Goal: Transaction & Acquisition: Purchase product/service

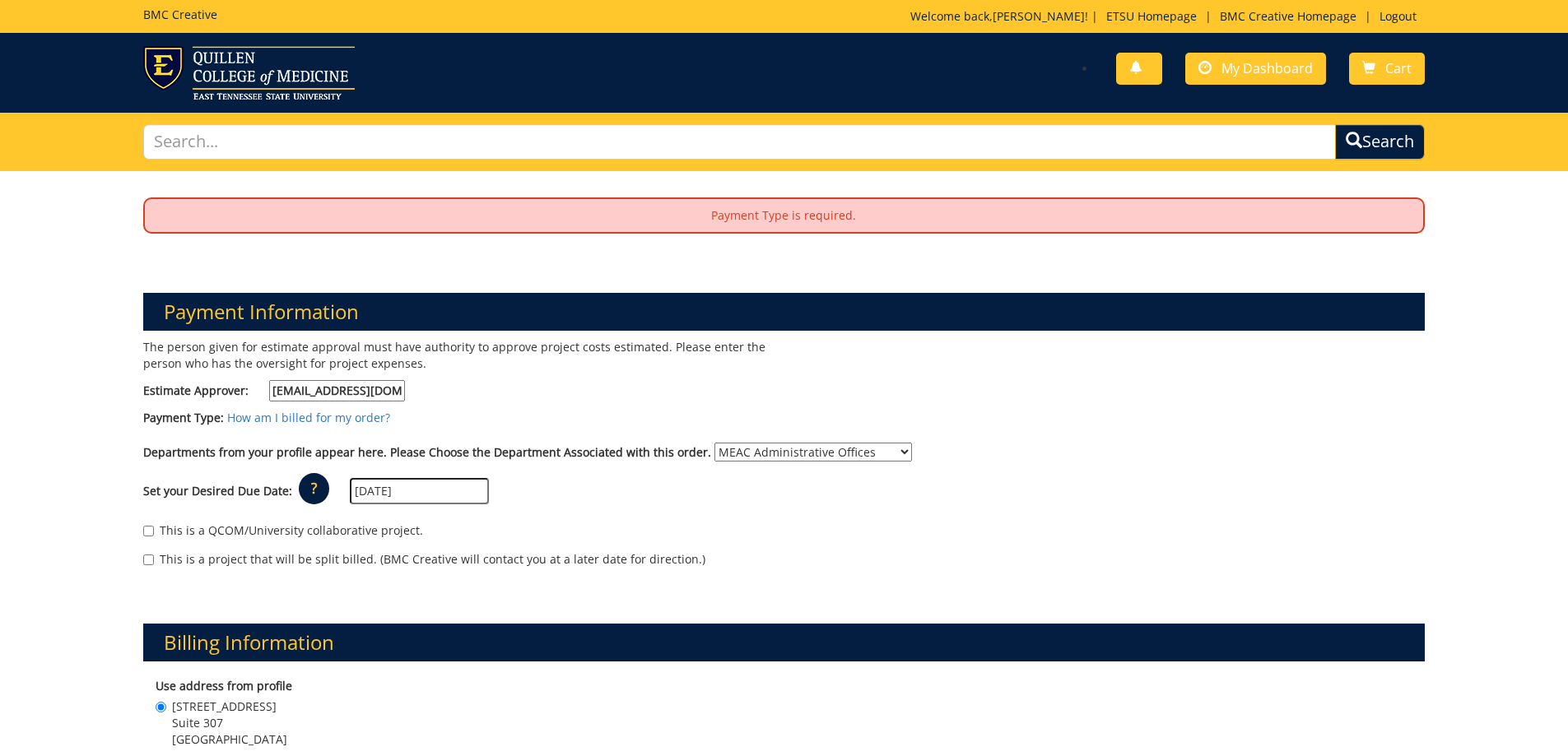
select select "263"
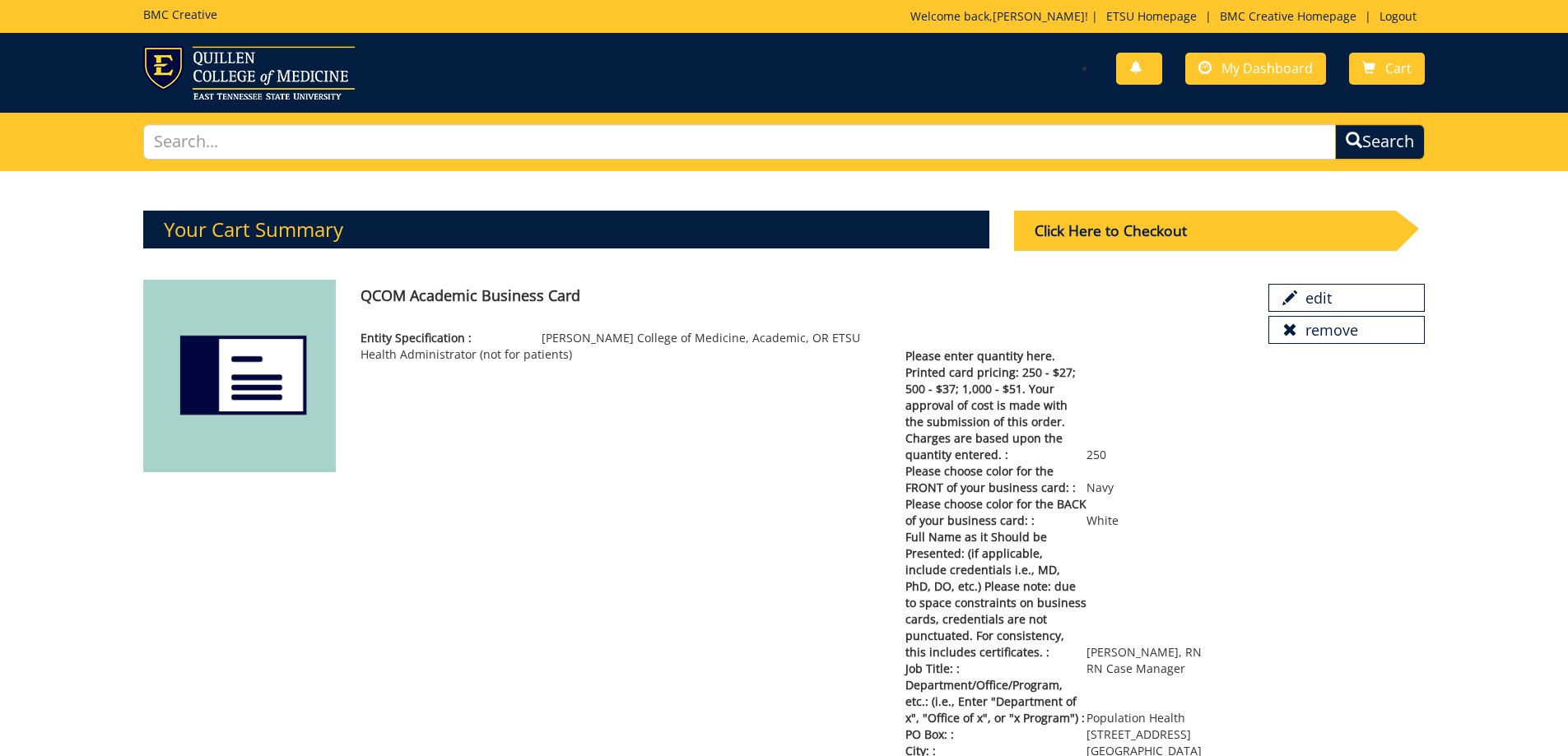
scroll to position [26, 0]
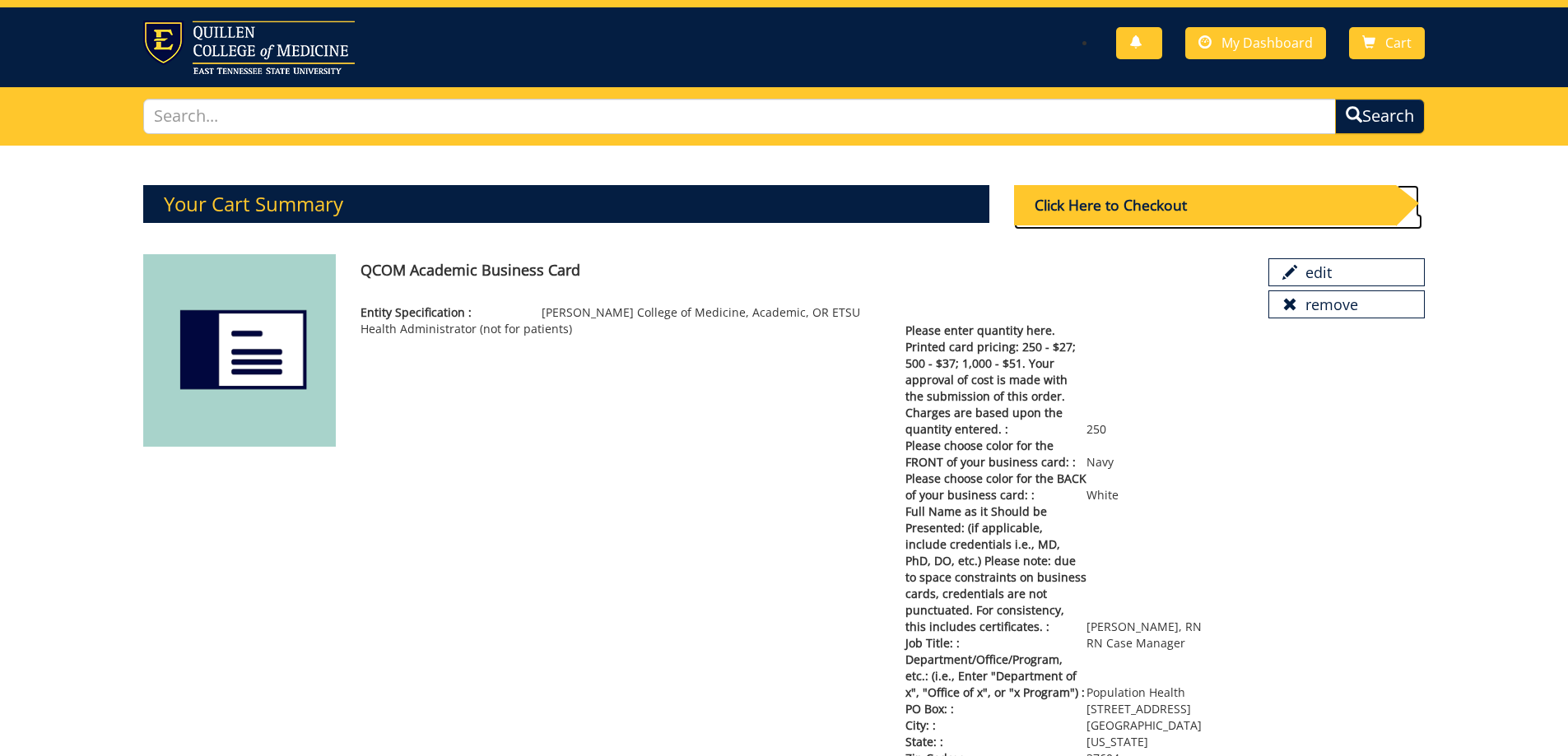
click at [1121, 197] on div "Click Here to Checkout" at bounding box center [1204, 205] width 382 height 41
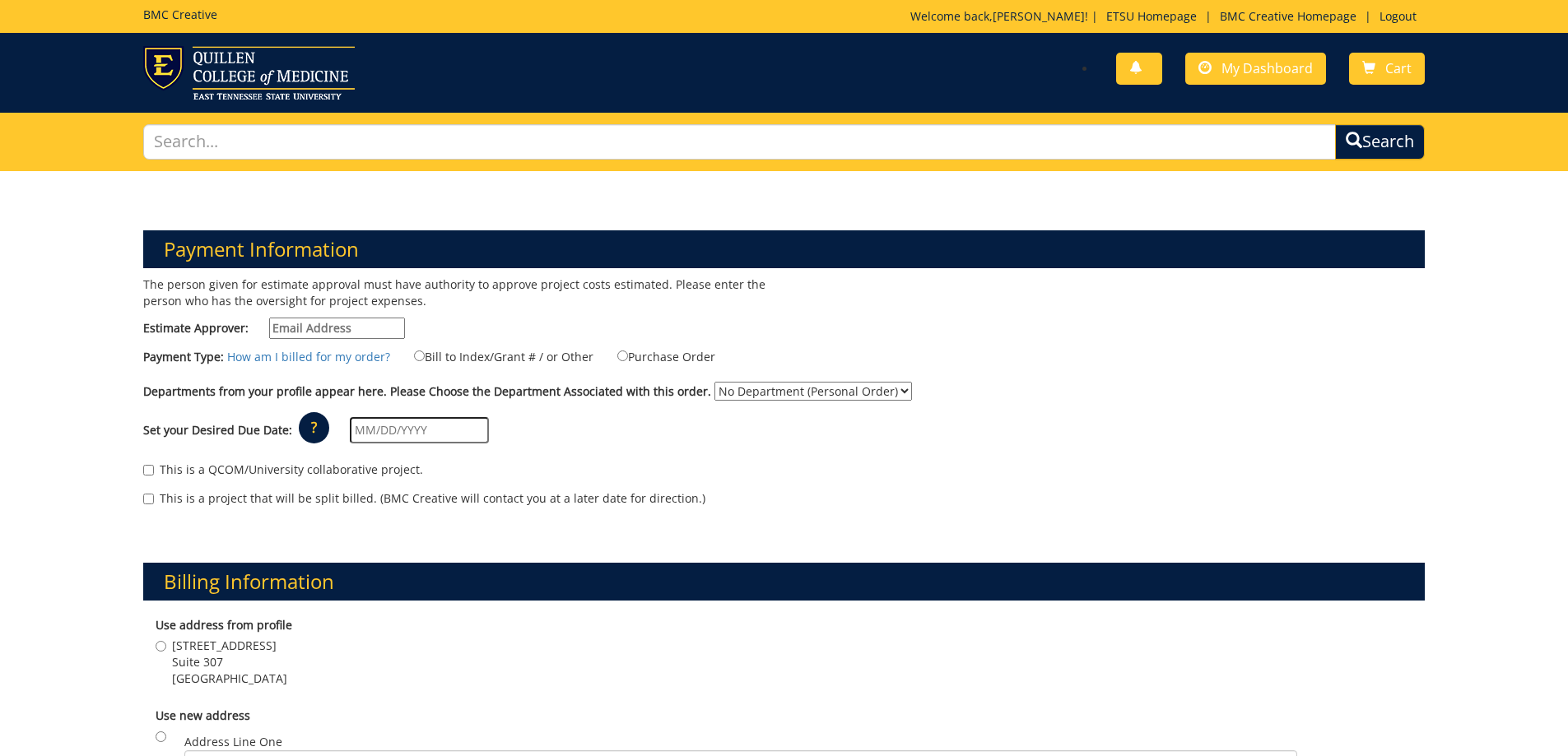
click at [308, 309] on p "The person given for estimate approval must have authority to approve project c…" at bounding box center [458, 292] width 629 height 33
click at [304, 330] on input "Estimate Approver:" at bounding box center [336, 328] width 135 height 21
type input "[EMAIL_ADDRESS][DOMAIN_NAME]"
type input "352 Wiltshire Drive"
type input "Johnson City"
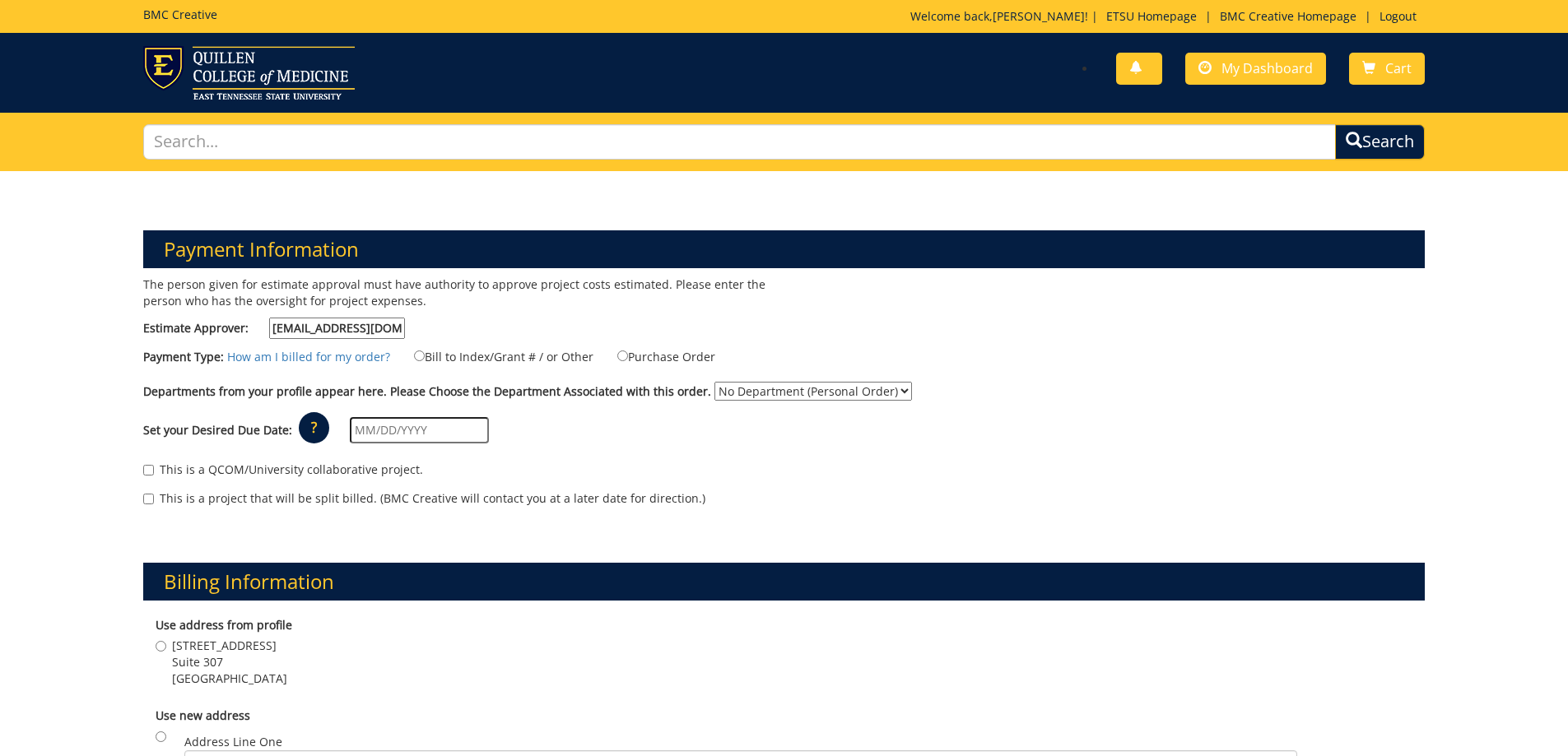
type input "37615"
click at [881, 386] on select "No Department (Personal Order) MEAC Administrative Offices" at bounding box center [813, 390] width 197 height 19
select select "263"
click at [714, 382] on select "No Department (Personal Order) MEAC Administrative Offices" at bounding box center [813, 390] width 197 height 19
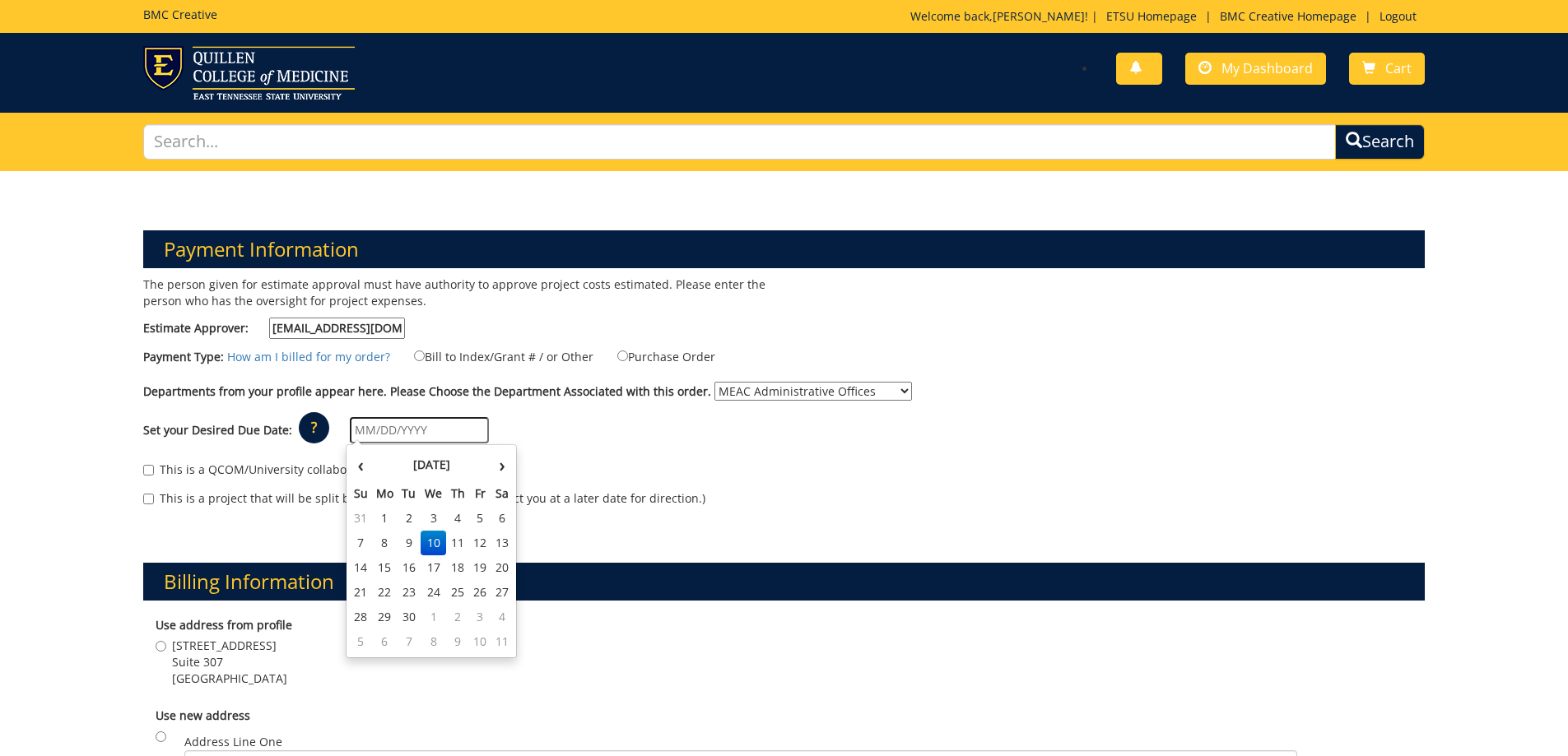
click at [394, 433] on input "text" at bounding box center [419, 430] width 139 height 27
click at [382, 590] on td "22" at bounding box center [385, 592] width 27 height 25
type input "[DATE]"
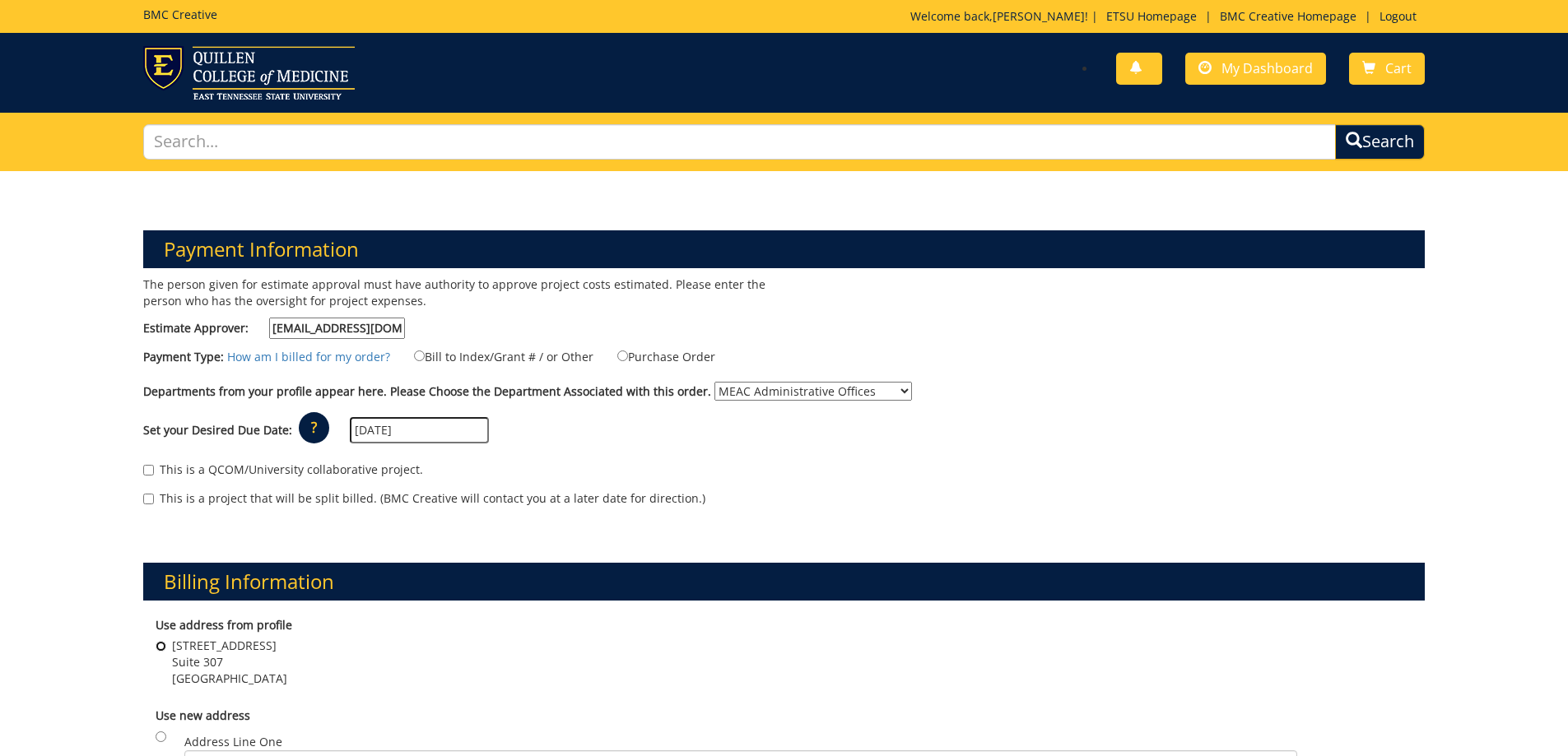
click at [160, 648] on input "101 Med Tech Pkwy Suite 307 Johnson City , TN 37604" at bounding box center [161, 646] width 11 height 11
radio input "true"
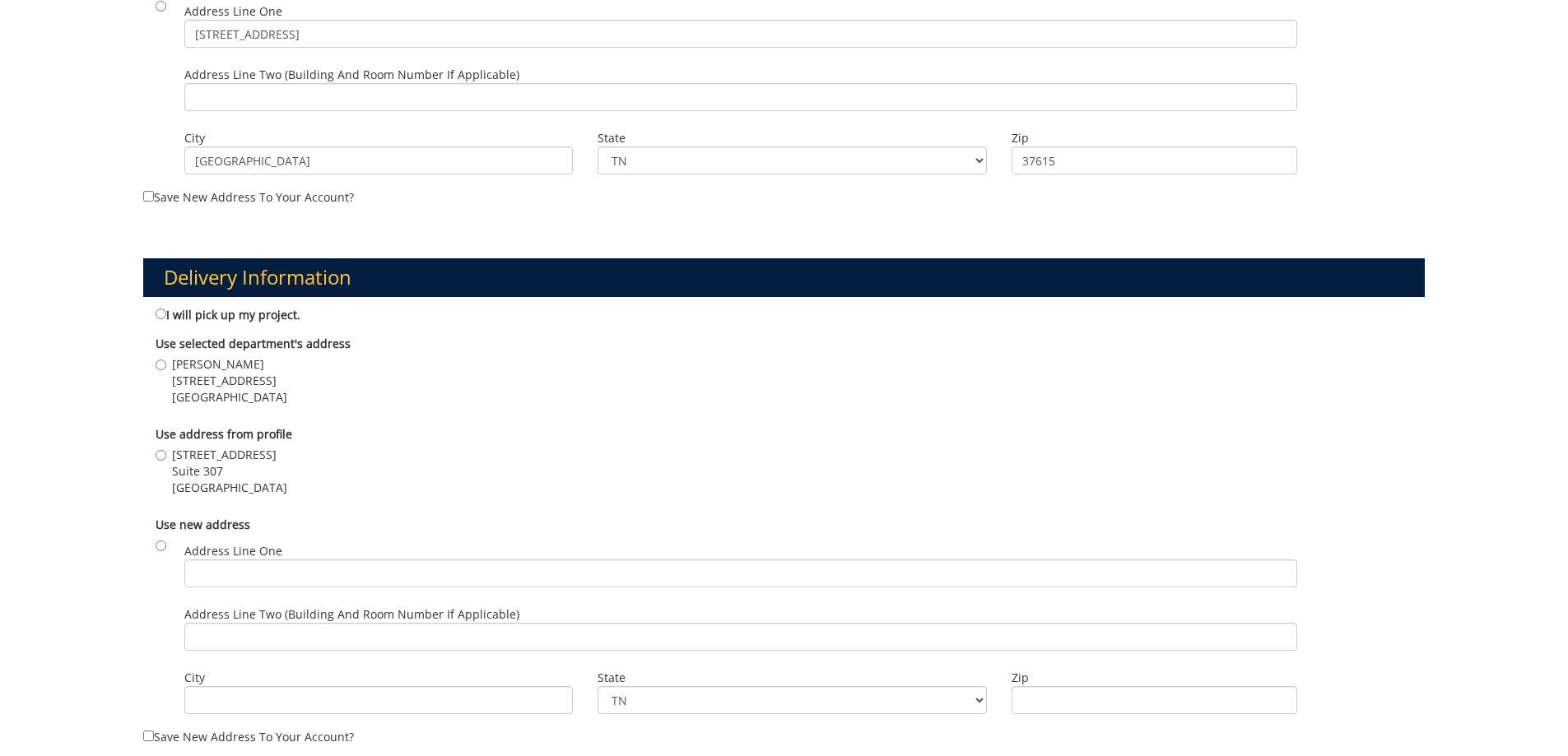
scroll to position [741, 0]
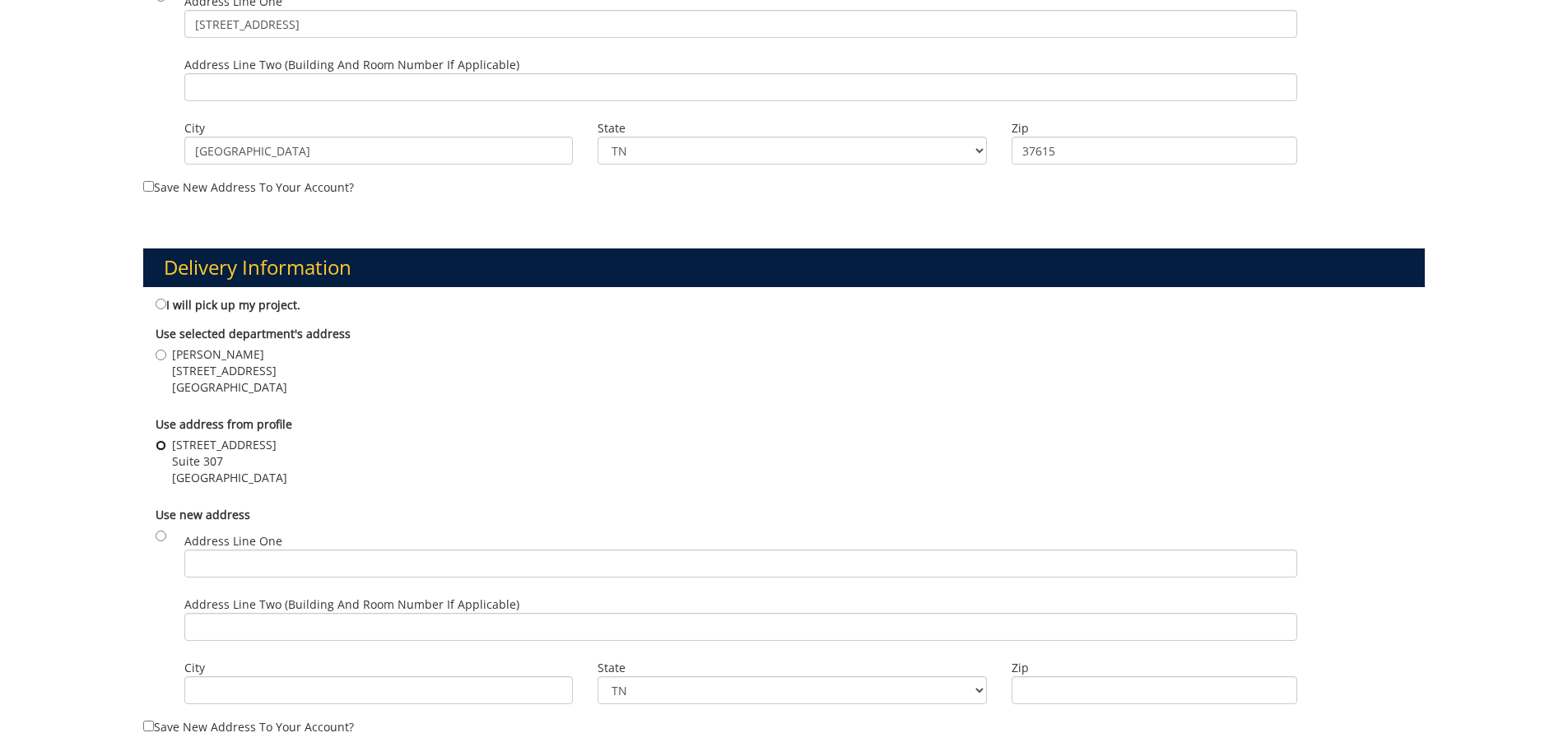
click at [162, 440] on input "101 Med Tech Pkwy Suite 307 Johnson City , TN 37604" at bounding box center [161, 445] width 11 height 11
radio input "true"
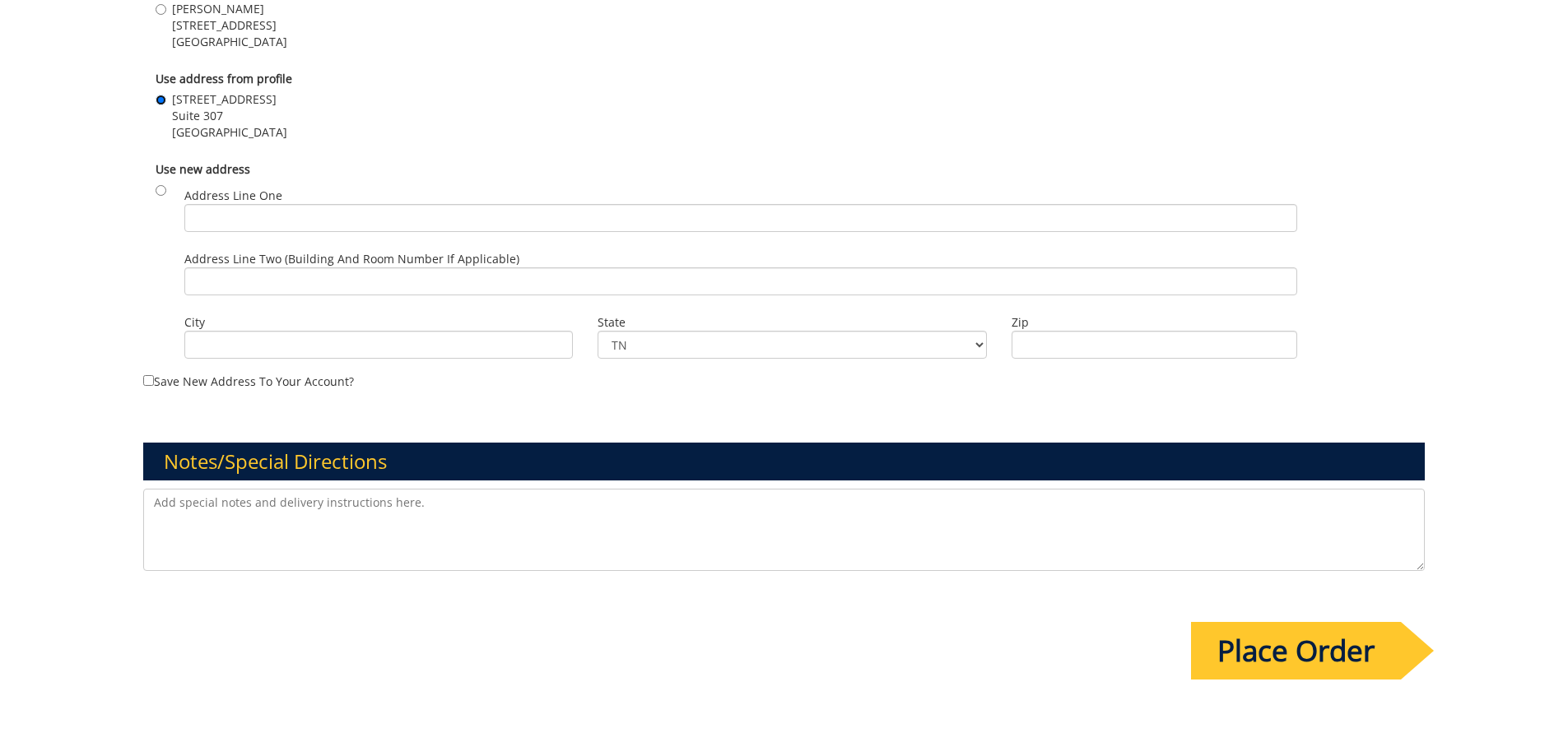
scroll to position [1238, 0]
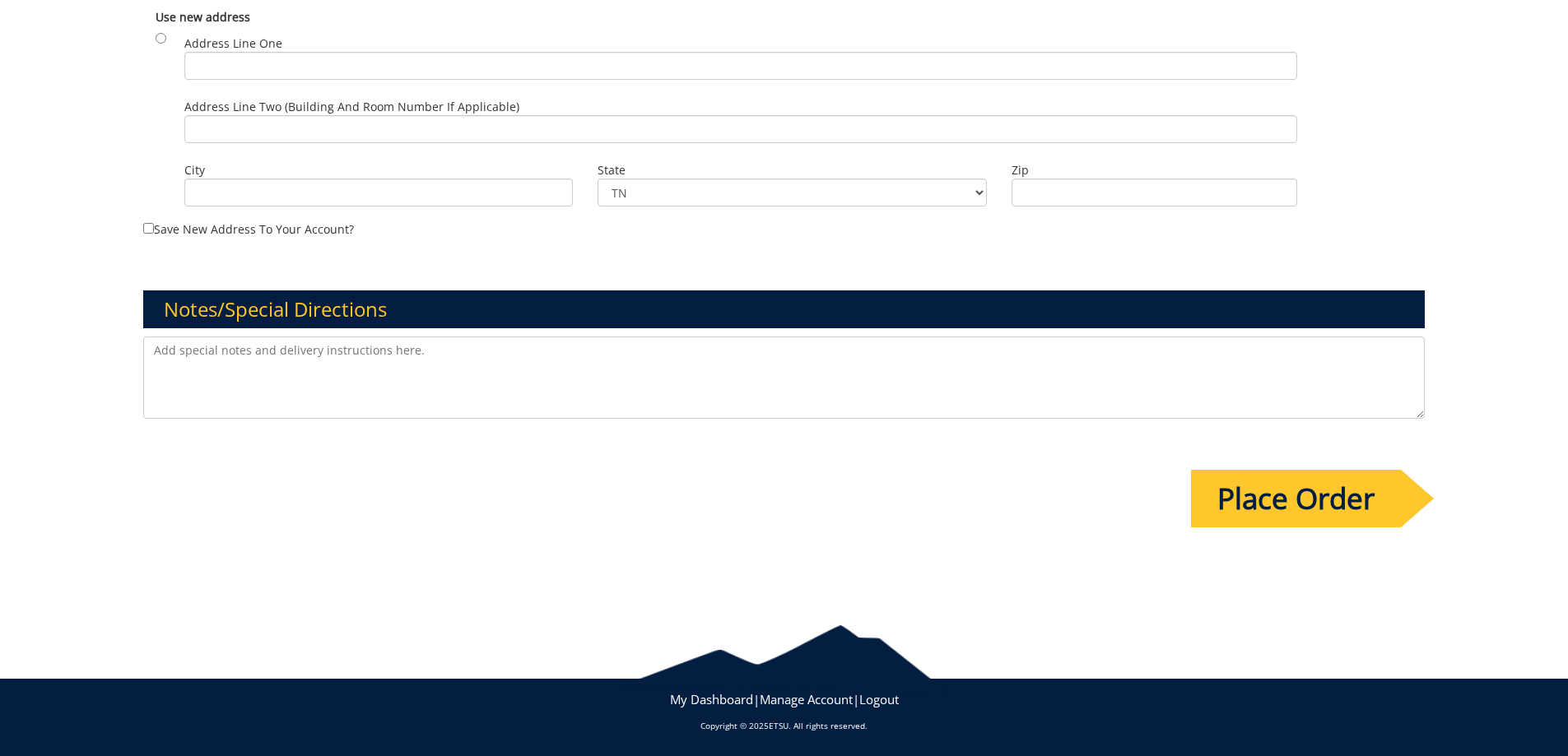
click at [1358, 498] on input "Place Order" at bounding box center [1295, 498] width 210 height 58
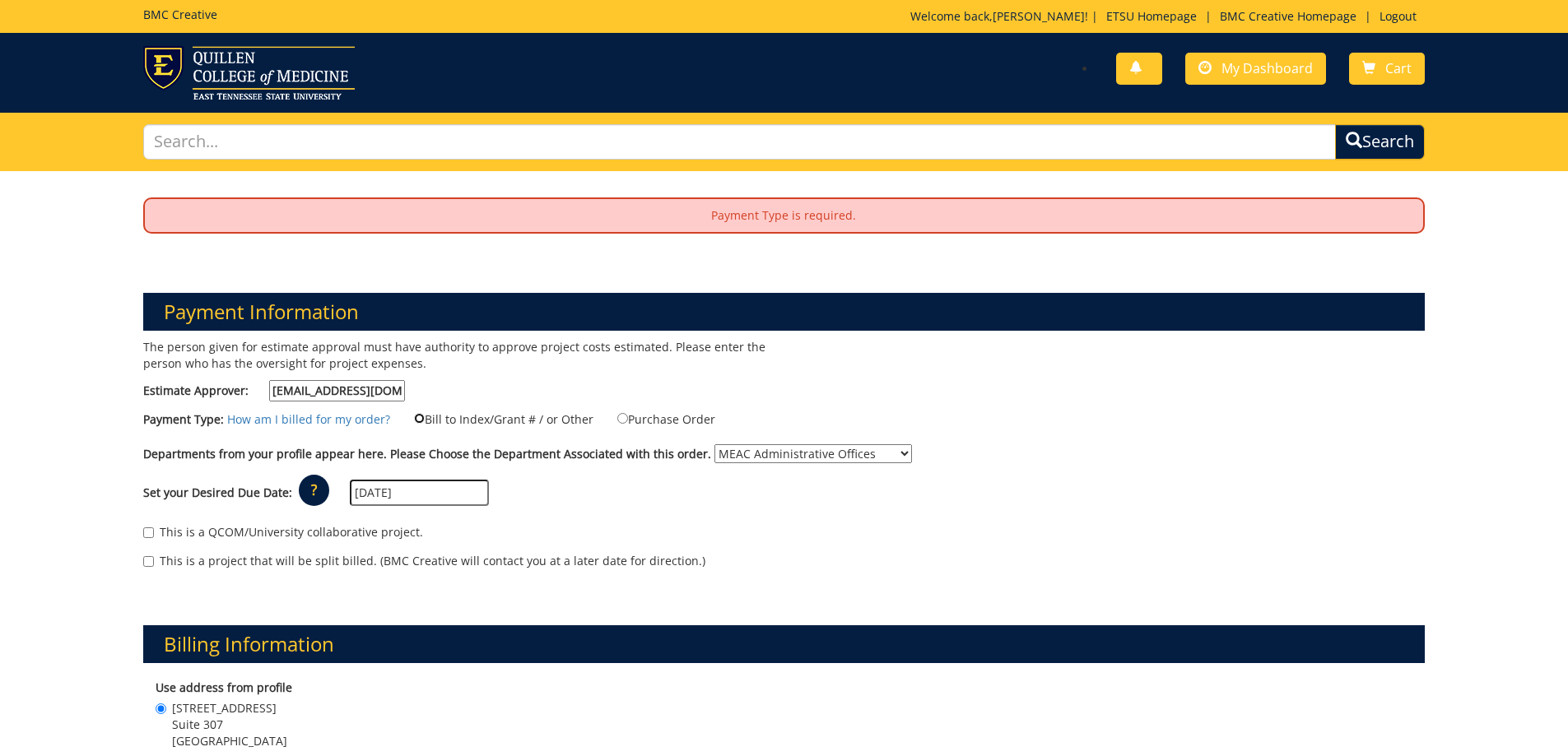
click at [414, 419] on input "Bill to Index/Grant # / or Other" at bounding box center [420, 419] width 11 height 11
radio input "true"
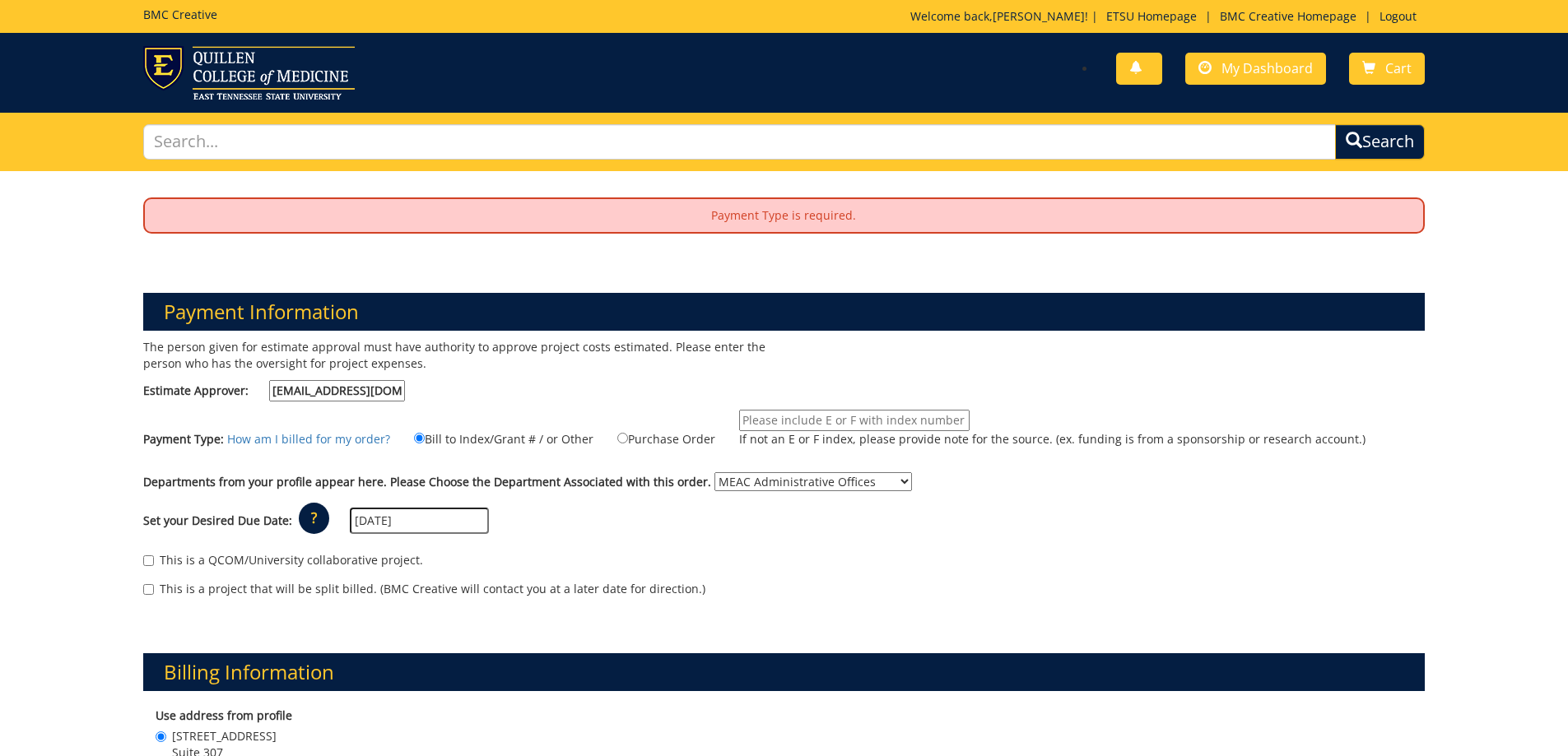
click at [889, 482] on select "No Department (Personal Order) MEAC Administrative Offices" at bounding box center [813, 482] width 197 height 19
click at [714, 473] on select "No Department (Personal Order) MEAC Administrative Offices" at bounding box center [813, 482] width 197 height 19
click at [883, 480] on select "No Department (Personal Order) MEAC Administrative Offices" at bounding box center [813, 482] width 197 height 19
click at [714, 473] on select "No Department (Personal Order) MEAC Administrative Offices" at bounding box center [813, 482] width 197 height 19
click at [875, 479] on select "No Department (Personal Order) MEAC Administrative Offices" at bounding box center [813, 482] width 197 height 19
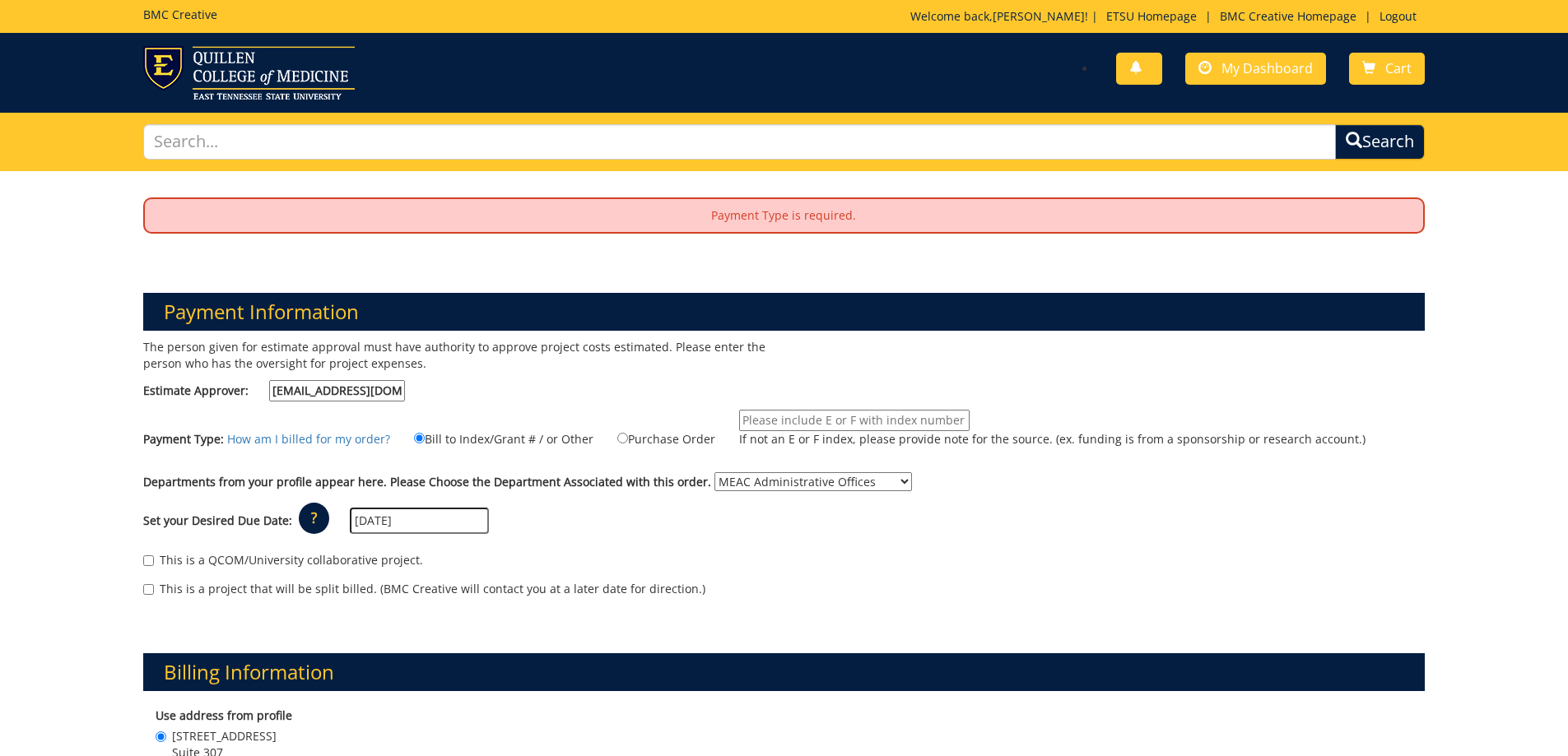
click at [1235, 500] on div "Set your Desired Due Date: ? × How long will my project take to finish? : Pleas…" at bounding box center [784, 521] width 1307 height 45
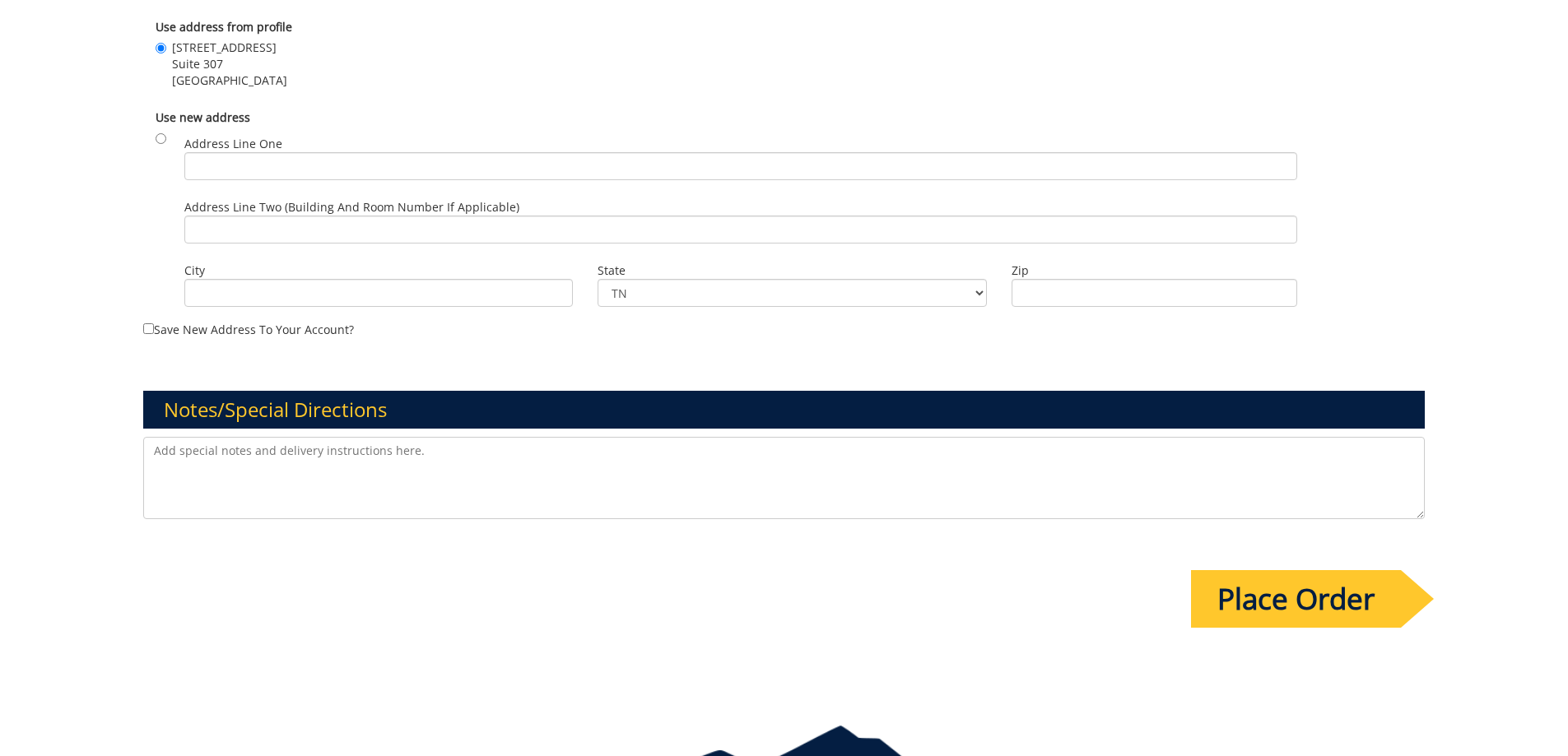
scroll to position [1330, 0]
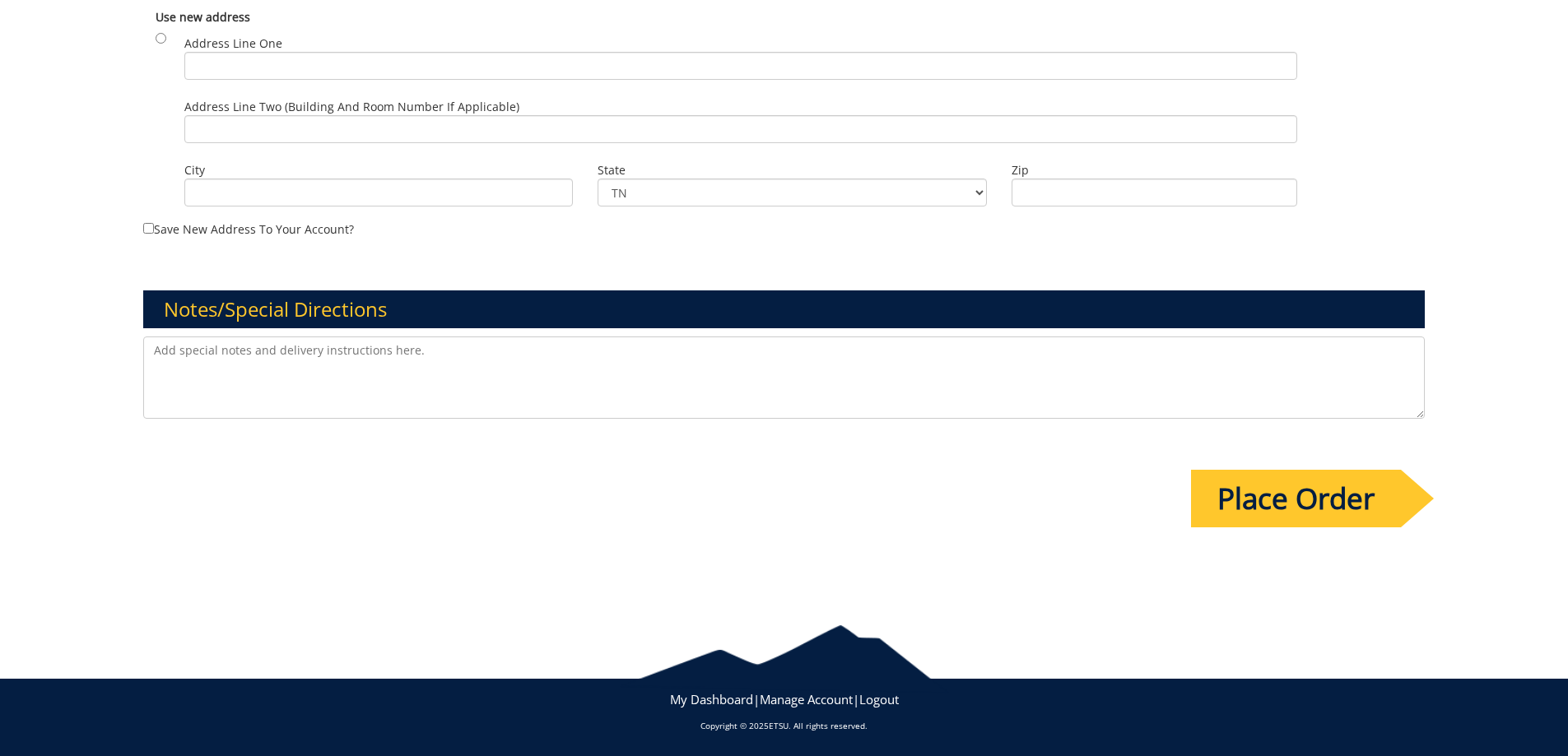
click at [1284, 501] on input "Place Order" at bounding box center [1295, 498] width 210 height 58
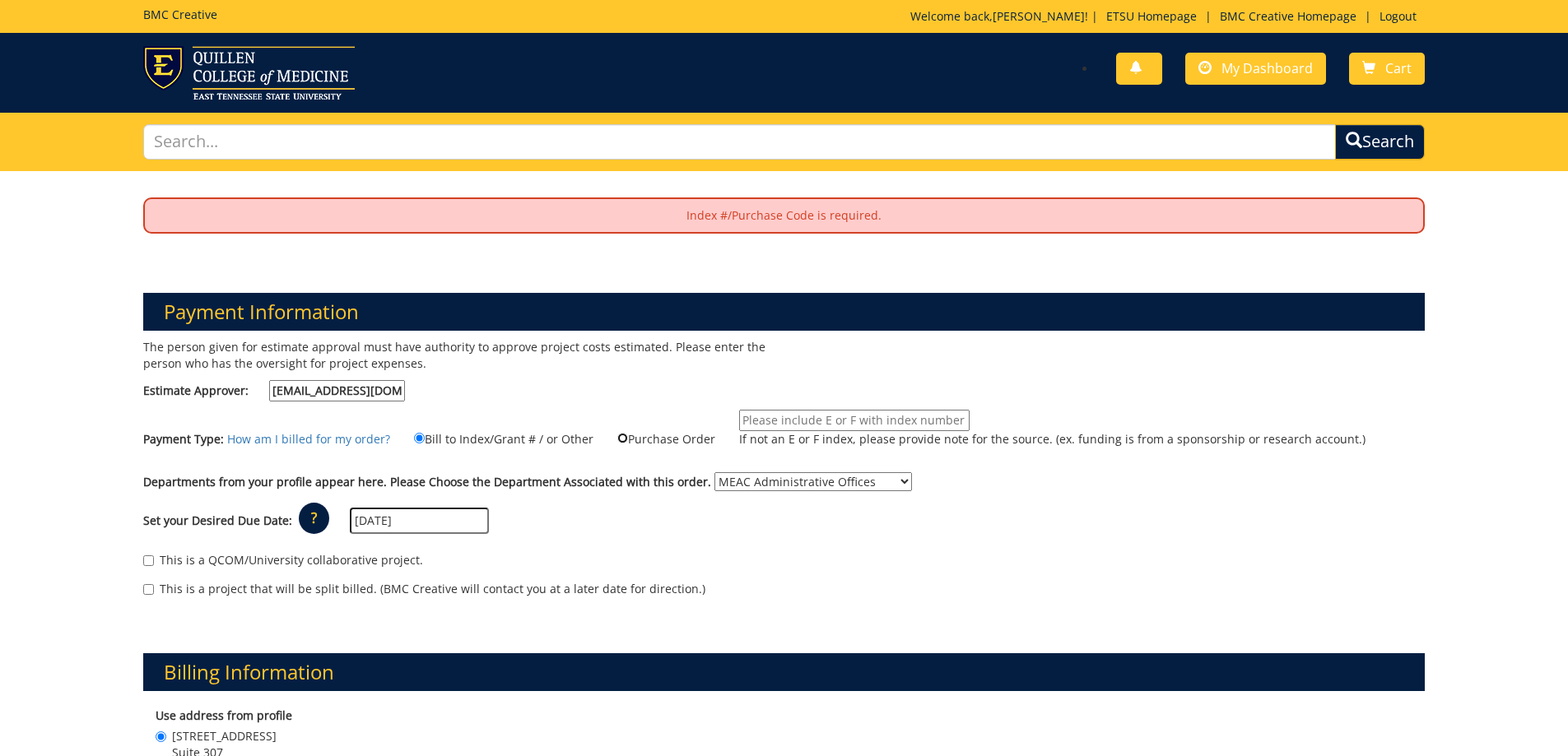
click at [617, 436] on input "Purchase Order" at bounding box center [622, 438] width 11 height 11
radio input "true"
click at [879, 478] on select "No Department (Personal Order) MEAC Administrative Offices" at bounding box center [813, 482] width 197 height 19
click at [1235, 539] on div "Set your Desired Due Date: ? × How long will my project take to finish? : Pleas…" at bounding box center [784, 521] width 1307 height 45
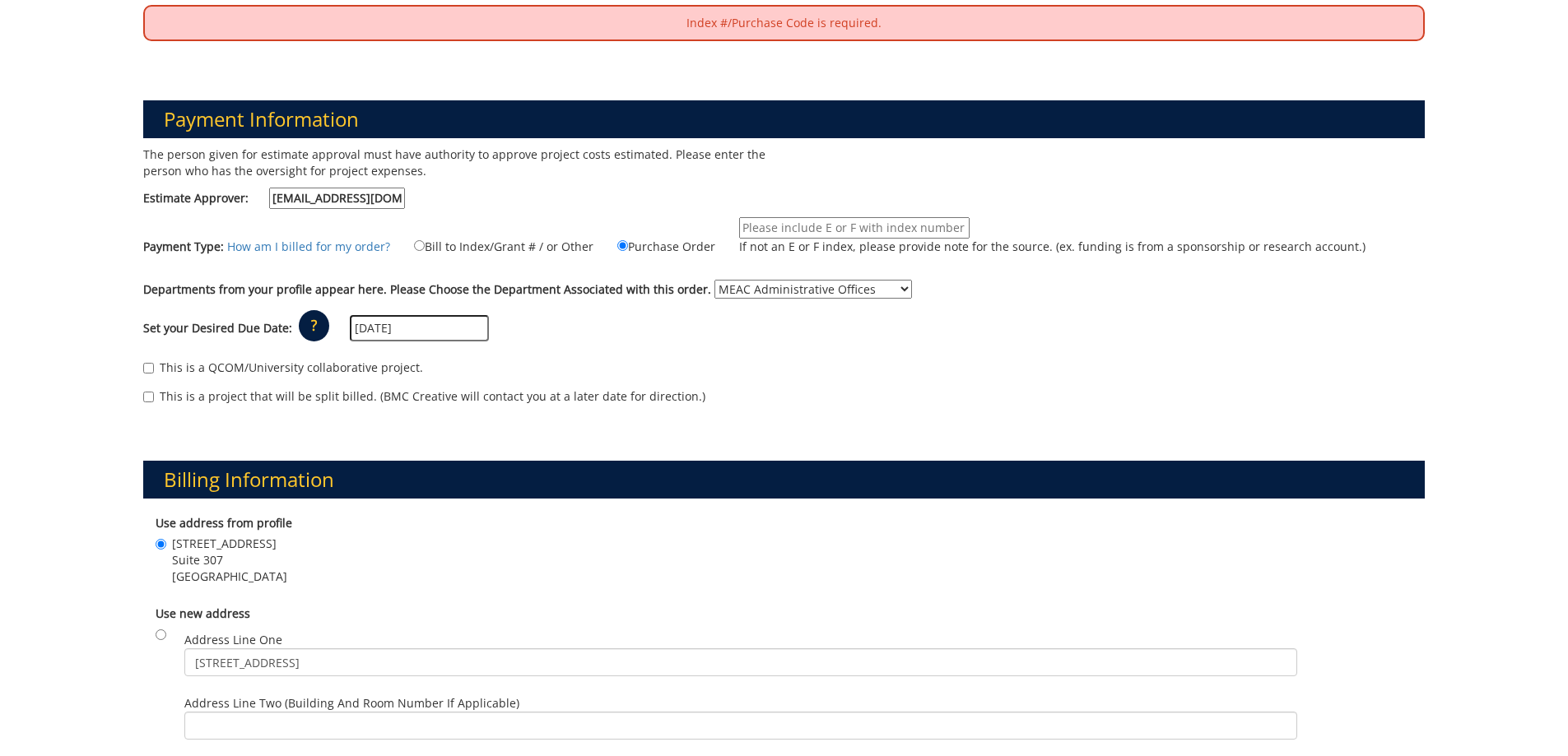
scroll to position [247, 0]
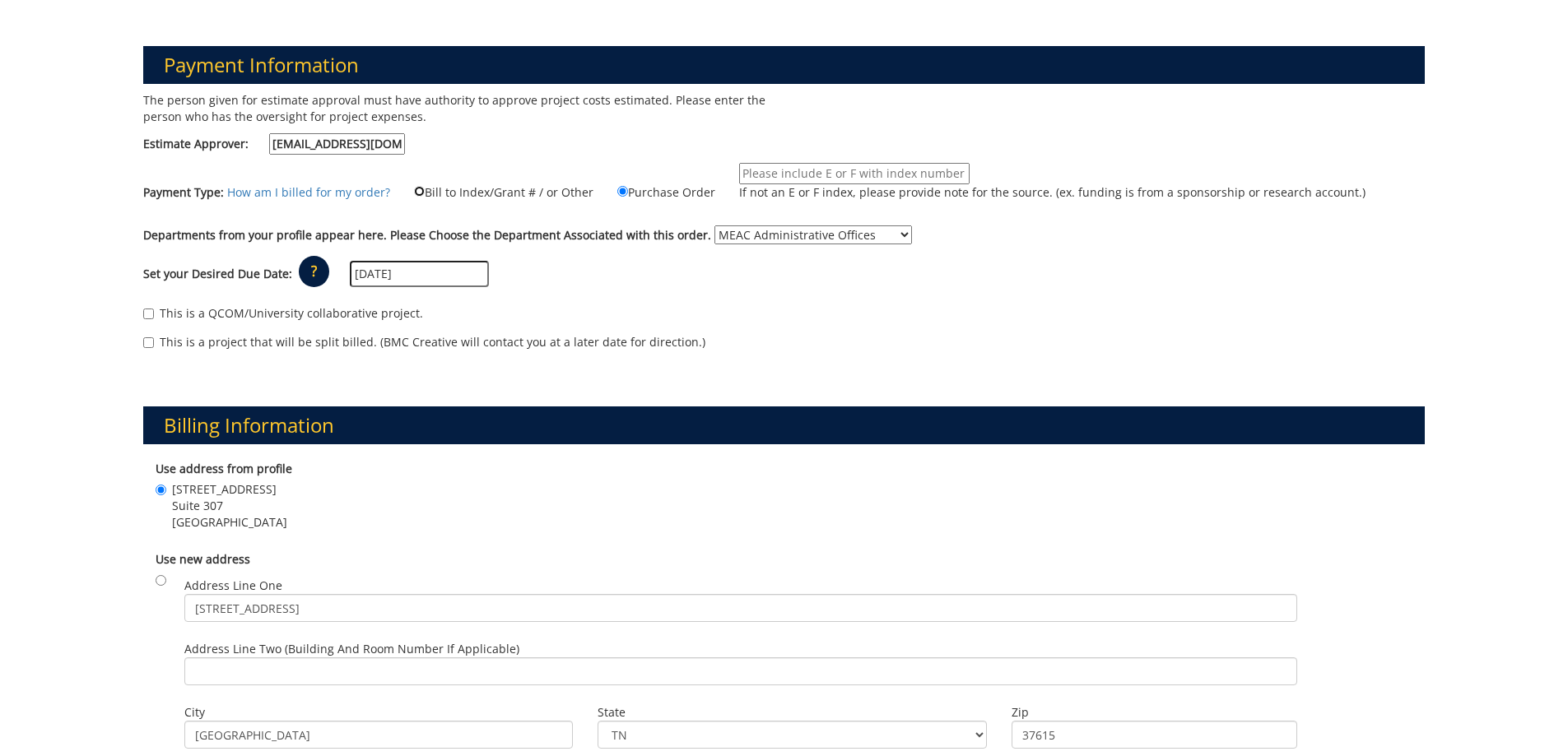
click at [414, 191] on input "Bill to Index/Grant # / or Other" at bounding box center [420, 191] width 11 height 11
radio input "true"
click at [723, 229] on select "No Department (Personal Order) MEAC Administrative Offices" at bounding box center [813, 235] width 197 height 19
click at [714, 226] on select "No Department (Personal Order) MEAC Administrative Offices" at bounding box center [813, 235] width 197 height 19
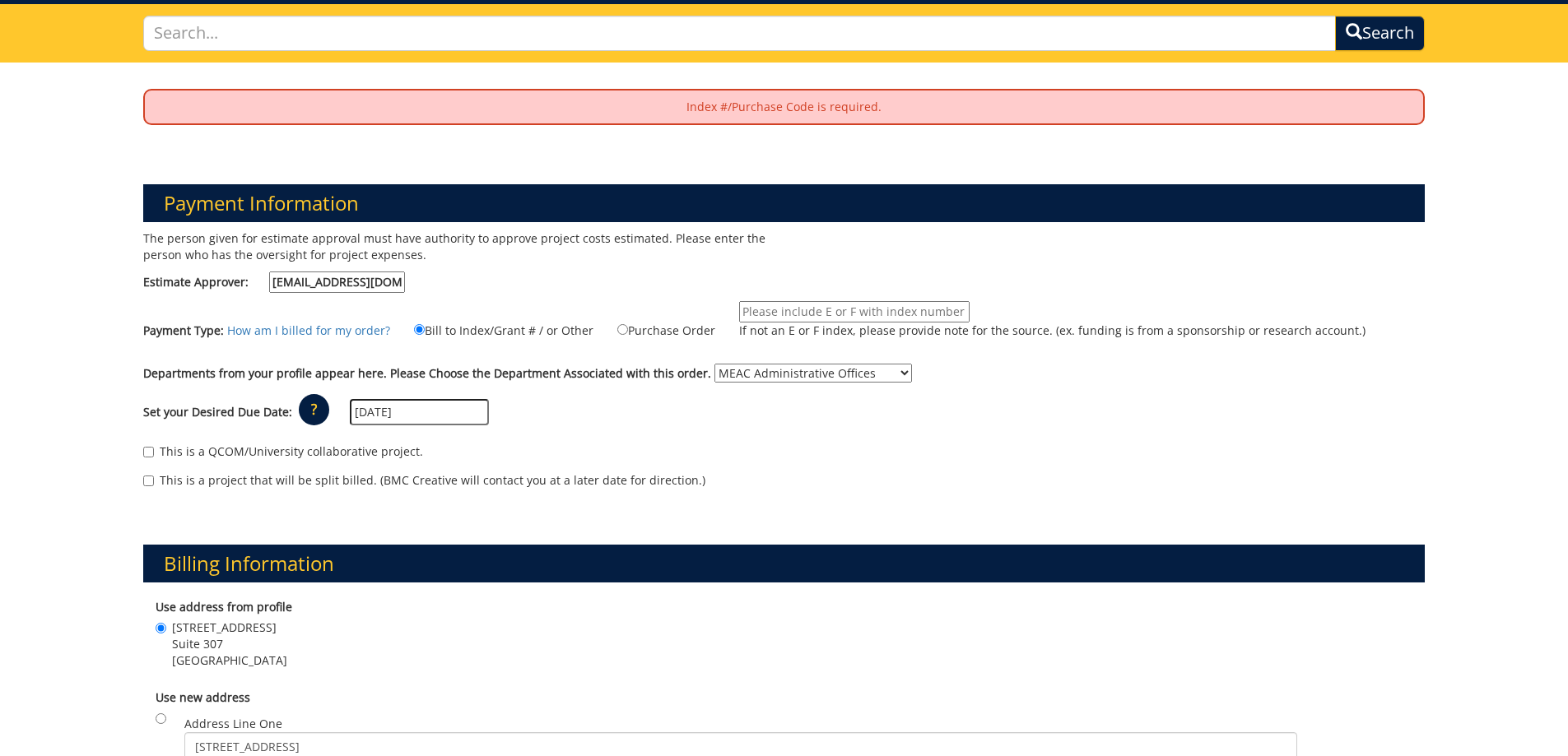
scroll to position [82, 0]
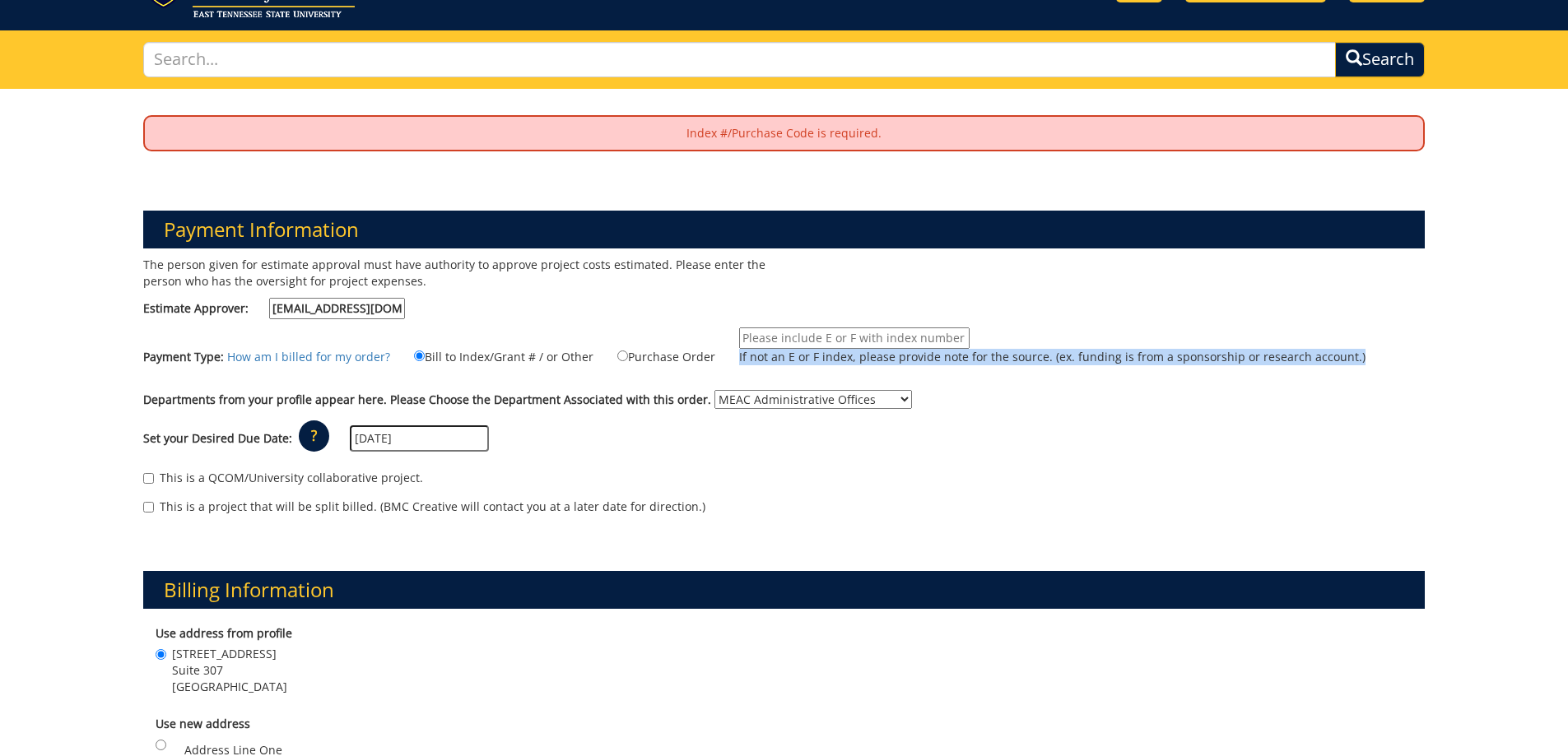
drag, startPoint x: 873, startPoint y: 370, endPoint x: 969, endPoint y: 382, distance: 96.7
click at [979, 382] on div "The person given for estimate approval must have authority to approve project c…" at bounding box center [784, 394] width 1307 height 275
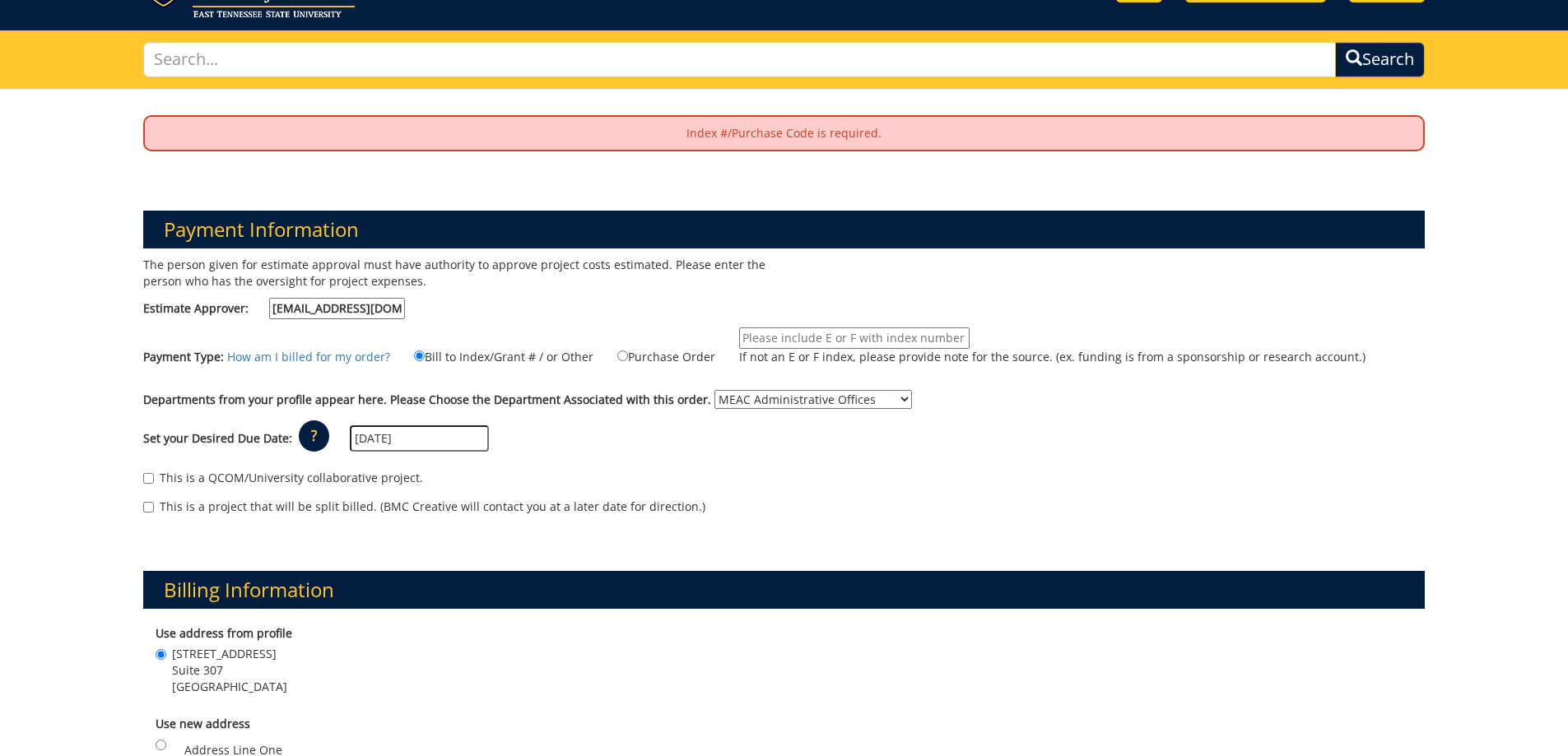
click at [620, 355] on label "Purchase Order" at bounding box center [656, 356] width 119 height 18
click at [620, 355] on input "Purchase Order" at bounding box center [622, 356] width 11 height 11
radio input "true"
click at [749, 353] on p "If not an E or F index, please provide note for the source. (ex. funding is fro…" at bounding box center [1053, 357] width 627 height 17
click at [749, 349] on input "If not an E or F index, please provide note for the source. (ex. funding is fro…" at bounding box center [854, 338] width 230 height 21
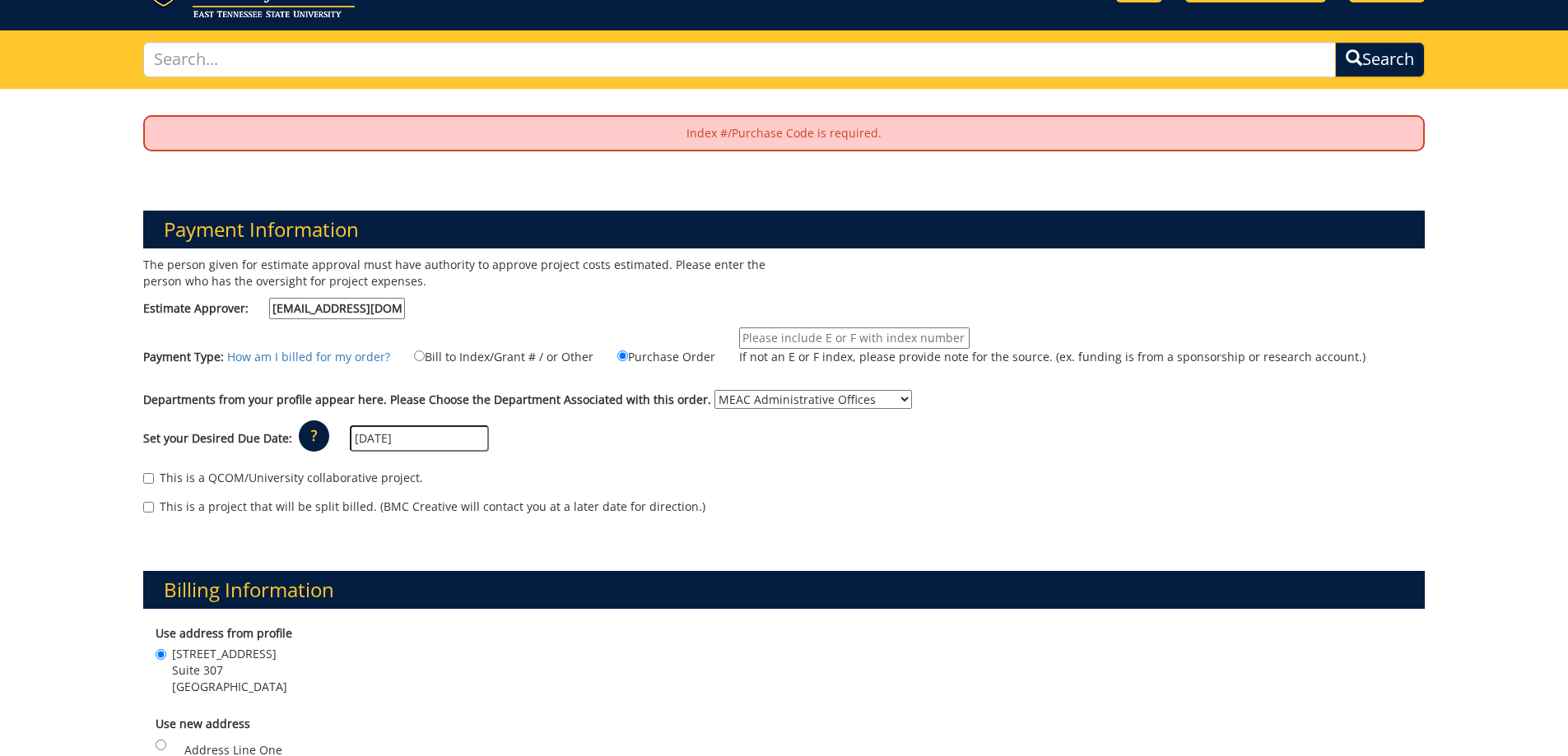
drag, startPoint x: 616, startPoint y: 357, endPoint x: 1222, endPoint y: 367, distance: 606.1
click at [1253, 356] on label "If not an E or F index, please provide note for the source. (ex. funding is fro…" at bounding box center [1042, 351] width 647 height 46
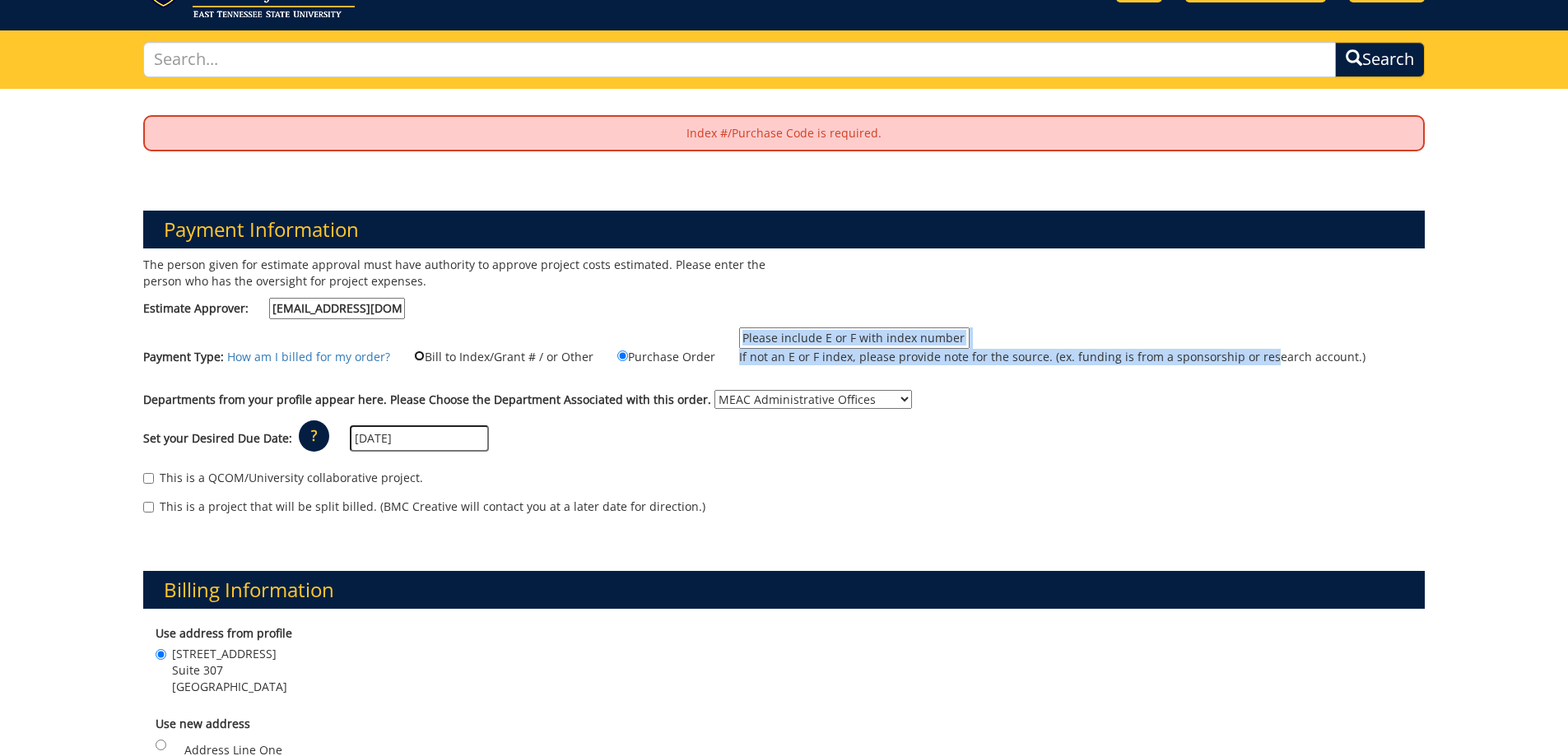
click at [414, 355] on input "Bill to Index/Grant # / or Other" at bounding box center [420, 356] width 11 height 11
radio input "true"
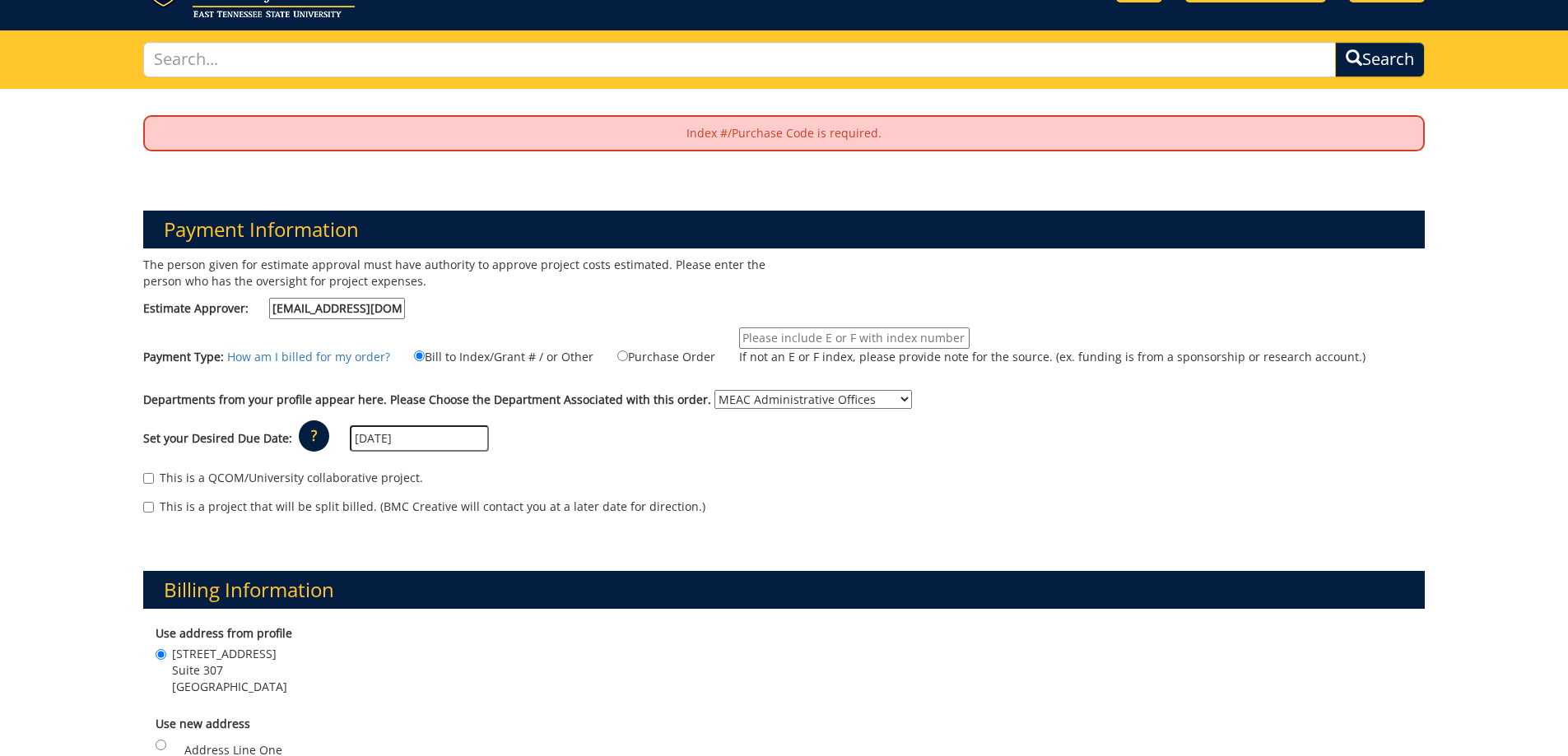
click at [211, 358] on label "Payment Type:" at bounding box center [183, 357] width 81 height 17
click at [887, 137] on p "Index #/Purchase Code is required." at bounding box center [784, 133] width 1279 height 33
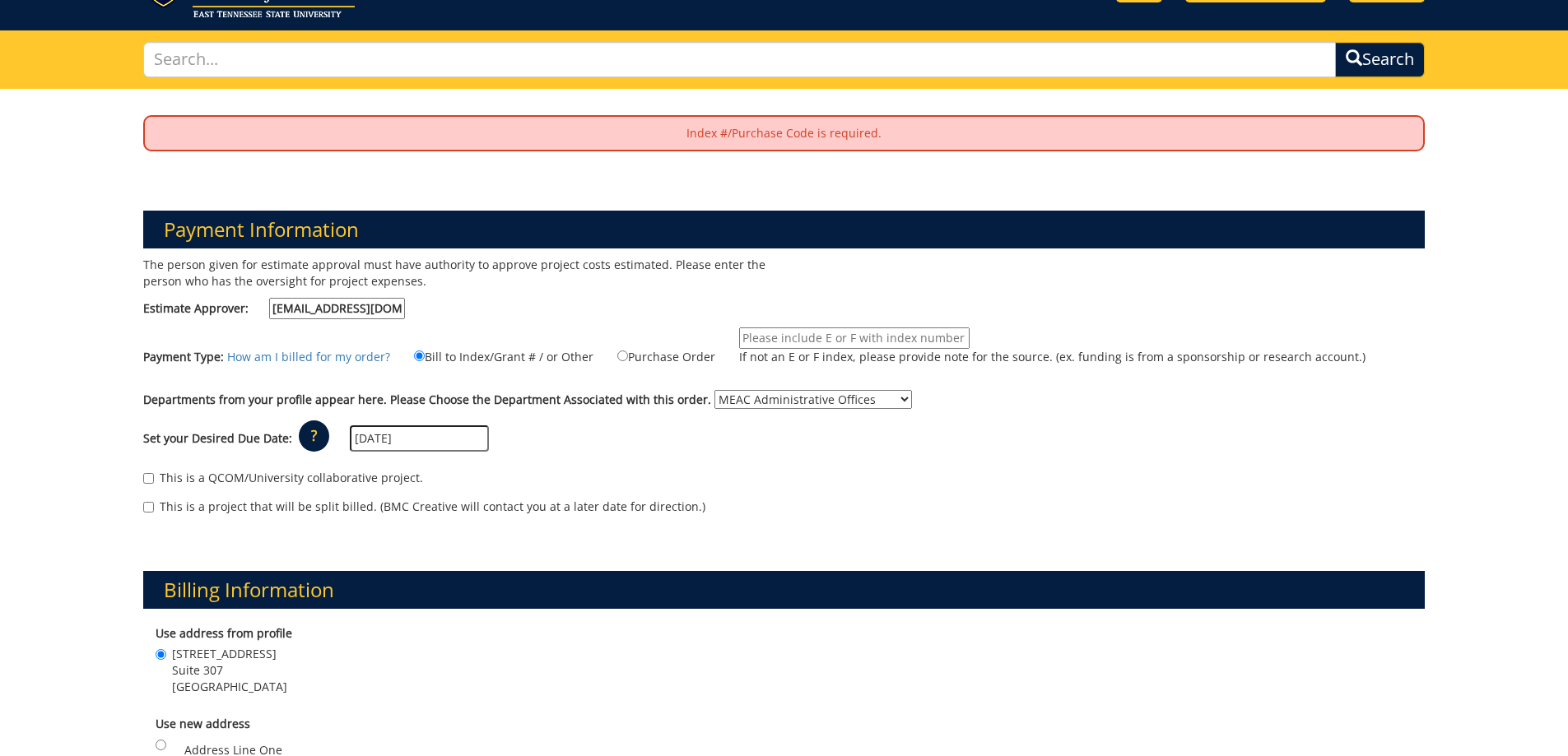
click at [859, 335] on input "If not an E or F index, please provide note for the source. (ex. funding is fro…" at bounding box center [854, 338] width 230 height 21
click at [796, 336] on input "P0 NumberL008329" at bounding box center [854, 338] width 230 height 21
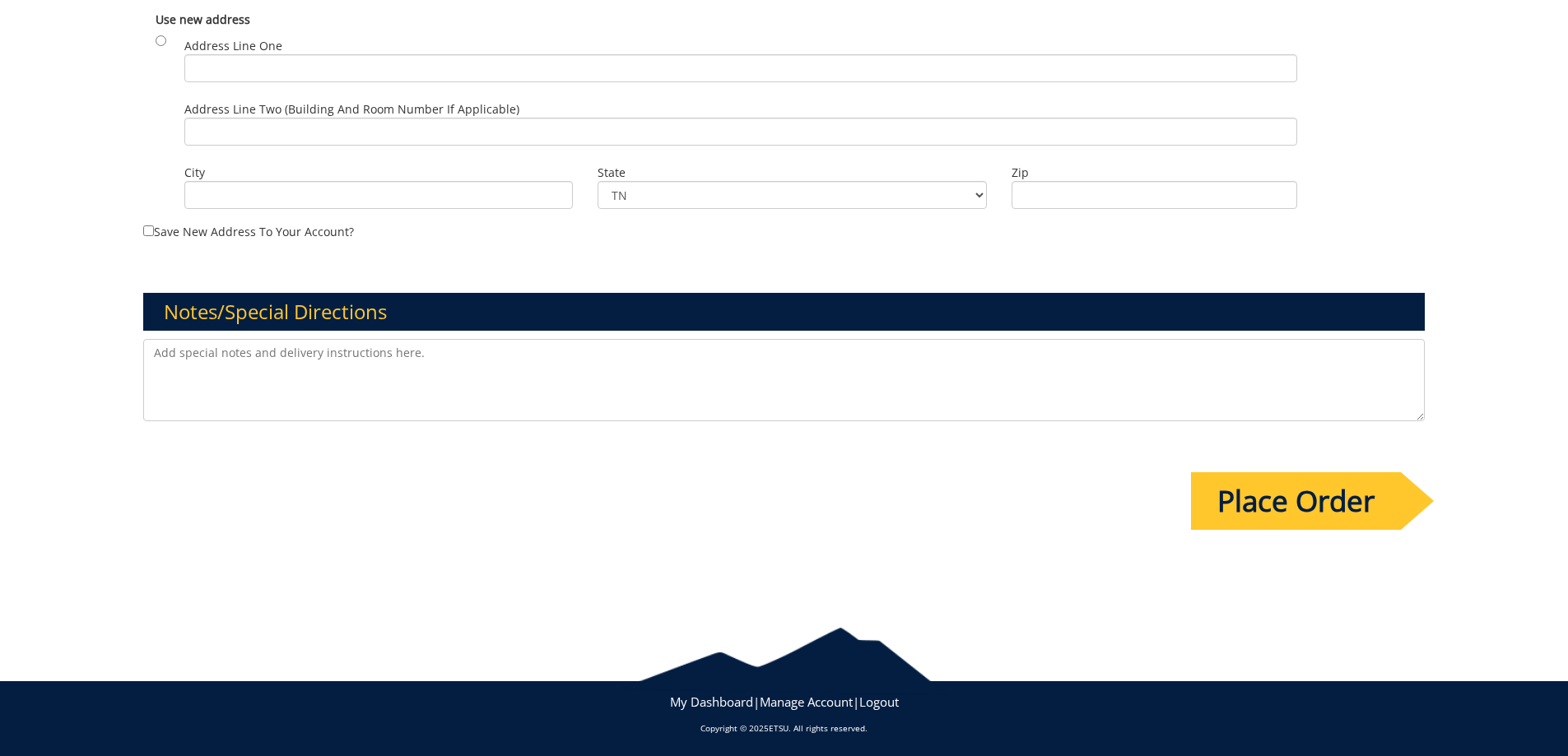
scroll to position [1330, 0]
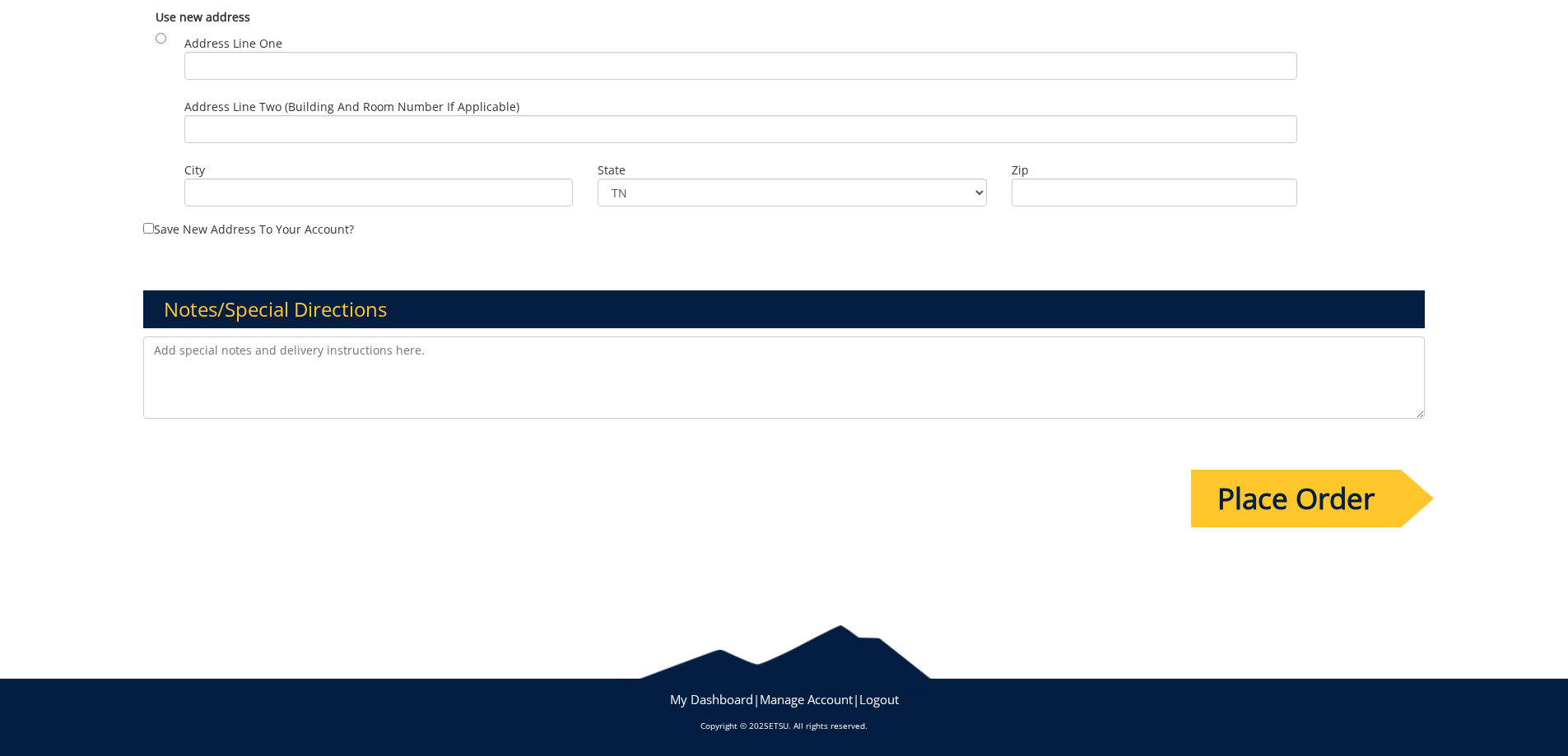
type input "P0 Number 008329"
click at [1306, 505] on input "Place Order" at bounding box center [1295, 498] width 210 height 58
